Goal: Communication & Community: Answer question/provide support

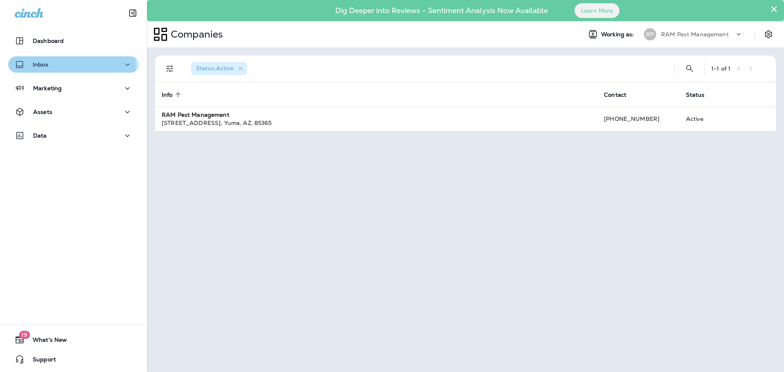
click at [57, 68] on div "Inbox" at bounding box center [74, 65] width 118 height 10
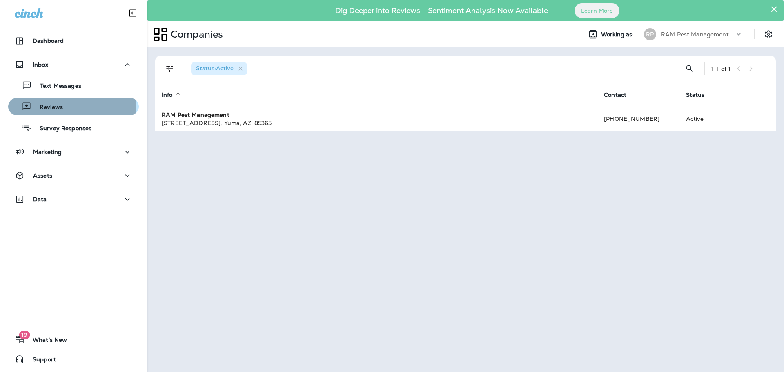
click at [68, 106] on div "Reviews" at bounding box center [73, 106] width 124 height 12
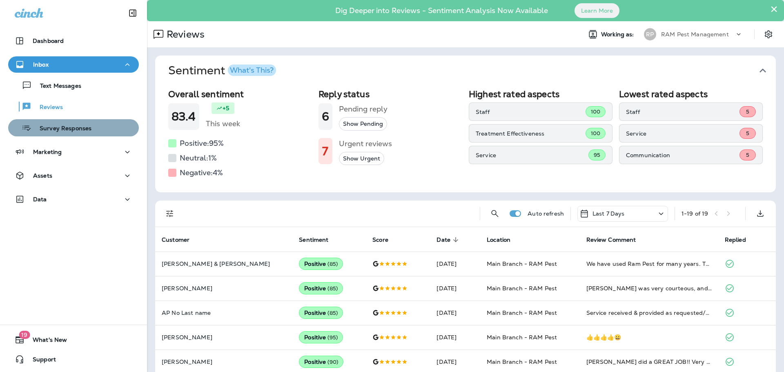
click at [101, 129] on div "Survey Responses" at bounding box center [73, 128] width 124 height 12
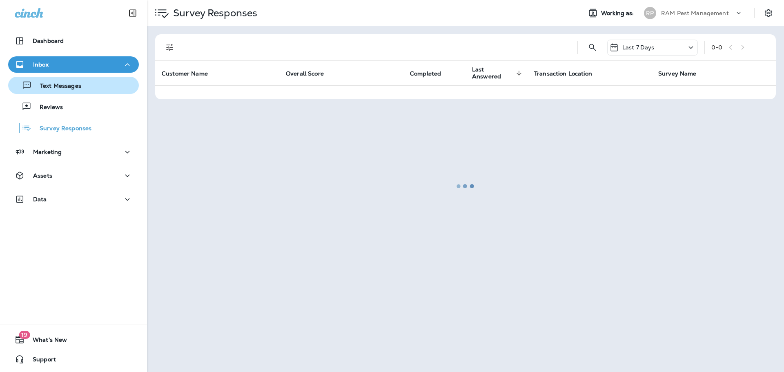
click at [91, 91] on div "Text Messages" at bounding box center [73, 85] width 124 height 12
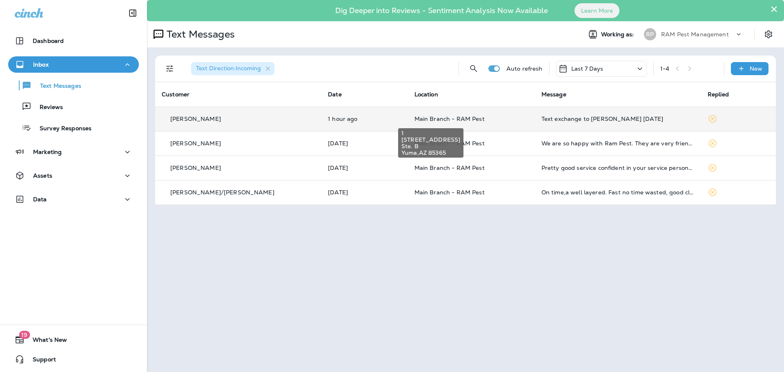
click at [458, 121] on span "Main Branch - RAM Pest" at bounding box center [449, 118] width 70 height 7
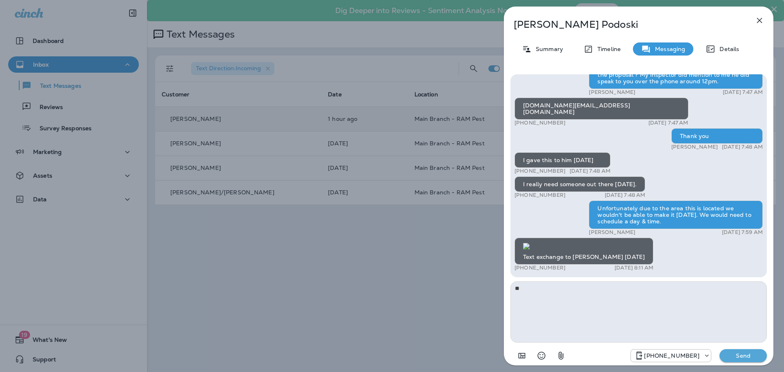
type textarea "*"
click at [562, 290] on textarea at bounding box center [638, 311] width 256 height 61
type textarea "**********"
click at [738, 357] on p "Send" at bounding box center [743, 355] width 34 height 7
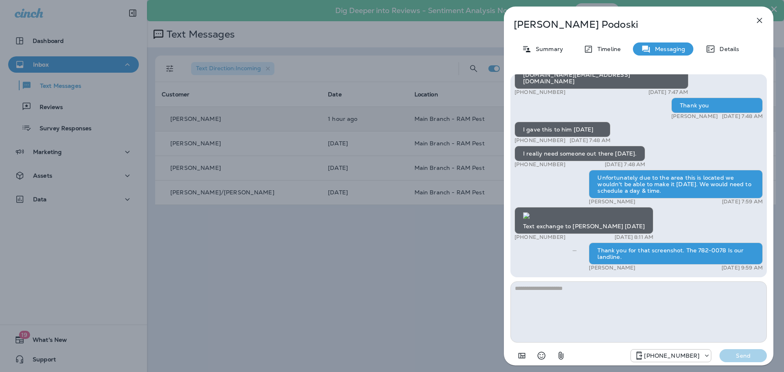
click at [430, 262] on div "[PERSON_NAME] Summary Timeline Messaging Details Hi there, [PERSON_NAME]! Thank…" at bounding box center [392, 186] width 784 height 372
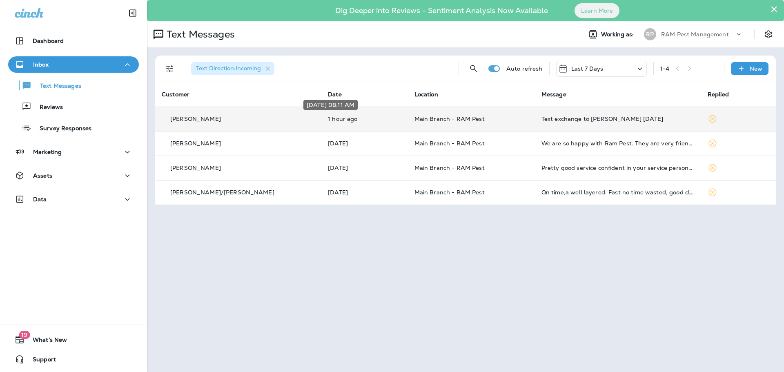
click at [342, 117] on p "1 hour ago" at bounding box center [364, 118] width 73 height 7
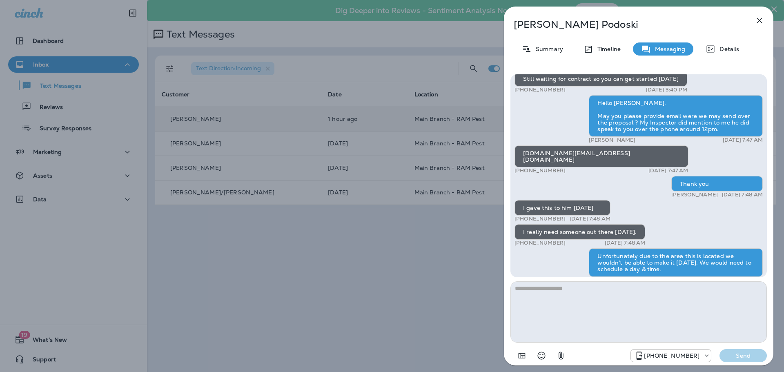
scroll to position [-82, 0]
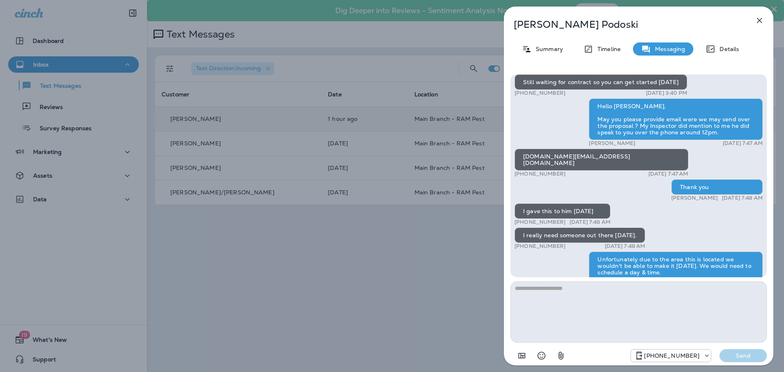
click at [458, 269] on div "[PERSON_NAME] Summary Timeline Messaging Details Hi there, [PERSON_NAME]! Thank…" at bounding box center [392, 186] width 784 height 372
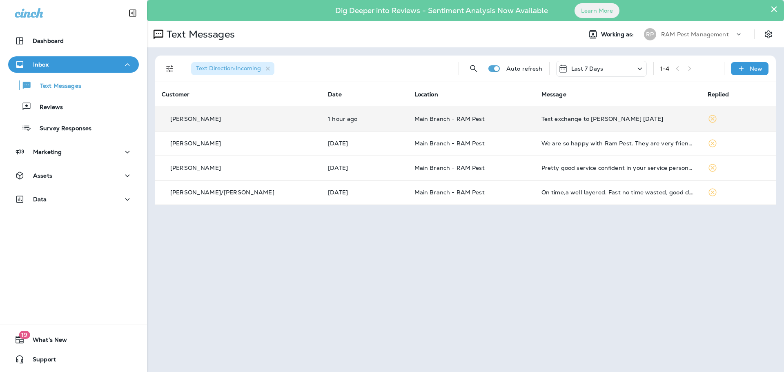
click at [472, 118] on p "Main Branch - RAM Pest" at bounding box center [471, 118] width 114 height 7
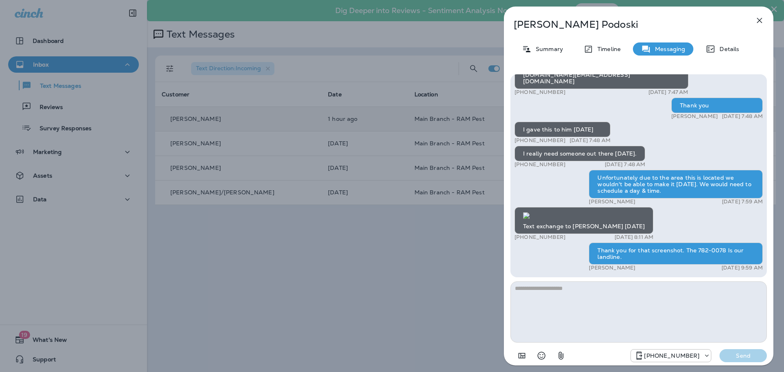
click at [362, 250] on div "[PERSON_NAME] Summary Timeline Messaging Details Hi there, [PERSON_NAME]! Thank…" at bounding box center [392, 186] width 784 height 372
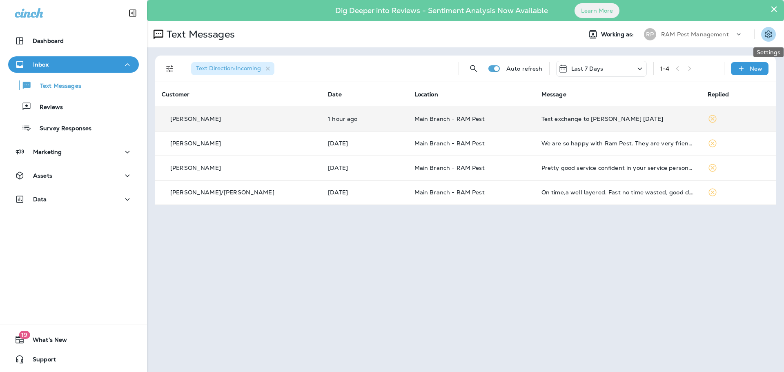
click at [766, 31] on icon "Settings" at bounding box center [768, 34] width 10 height 10
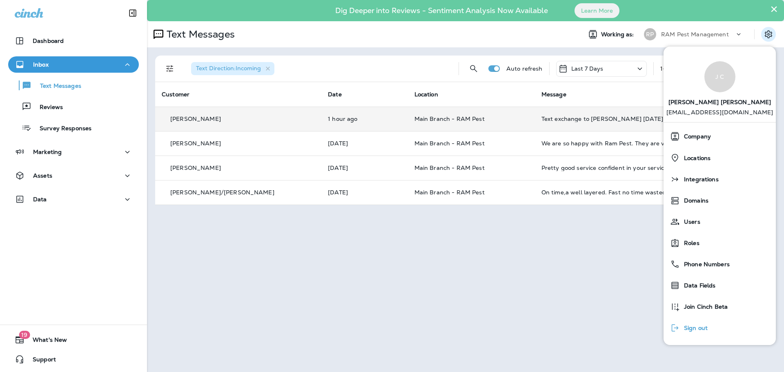
click at [710, 324] on div "Sign out" at bounding box center [688, 328] width 44 height 16
